Goal: Complete Application Form: Complete application form

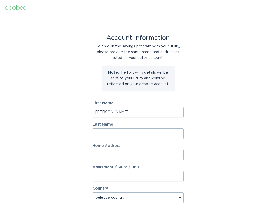
type input "[PERSON_NAME]"
type input "Hill"
click at [186, 144] on div "Account Information To enrol in the savings program with your utility, please p…" at bounding box center [138, 159] width 276 height 287
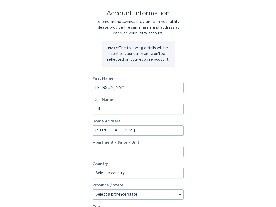
scroll to position [29, 0]
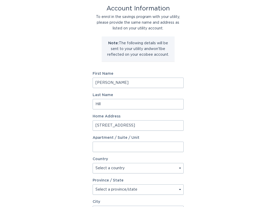
type input "[STREET_ADDRESS]"
select select "US"
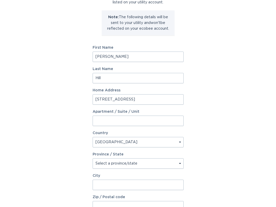
scroll to position [61, 0]
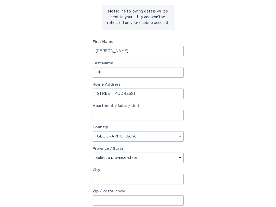
select select "OR"
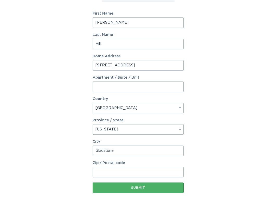
scroll to position [91, 0]
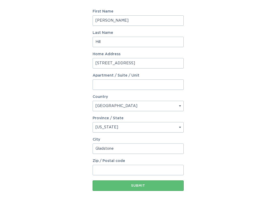
type input "Gladstone"
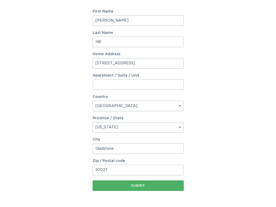
type input "97027"
click at [142, 184] on div "Submit" at bounding box center [138, 185] width 86 height 3
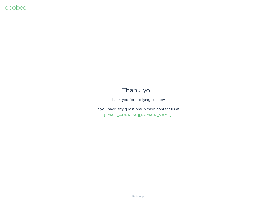
scroll to position [0, 0]
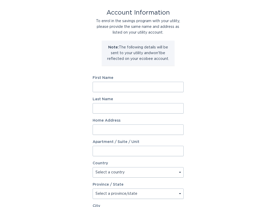
scroll to position [25, 0]
type input "[PERSON_NAME]"
type input "Hill—*3992345#"
type input "[STREET_ADDRESS]"
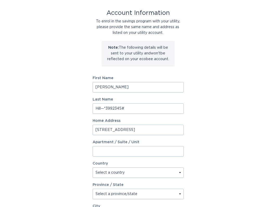
select select "US"
type input "Tigard"
type input "97224"
drag, startPoint x: 129, startPoint y: 108, endPoint x: 104, endPoint y: 107, distance: 25.3
click at [104, 107] on input "Hill—*3992345#" at bounding box center [138, 108] width 91 height 10
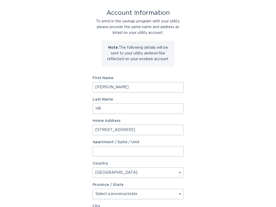
type input "Hill"
click at [68, 130] on div "Account Information To enrol in the savings program with your utility, please p…" at bounding box center [138, 134] width 276 height 287
drag, startPoint x: 127, startPoint y: 130, endPoint x: 98, endPoint y: 130, distance: 29.1
click at [98, 130] on input "17243 SW Eldora" at bounding box center [138, 129] width 91 height 10
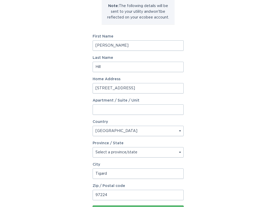
scroll to position [70, 0]
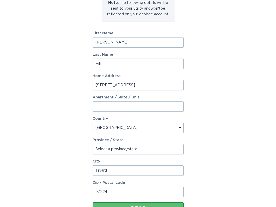
type input "[STREET_ADDRESS]"
select select "OR"
drag, startPoint x: 115, startPoint y: 170, endPoint x: 93, endPoint y: 170, distance: 21.3
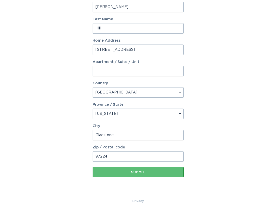
scroll to position [106, 0]
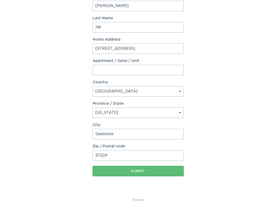
type input "Gladstone"
type input "97027"
click at [132, 167] on button "Submit" at bounding box center [138, 171] width 91 height 10
